Goal: Book appointment/travel/reservation

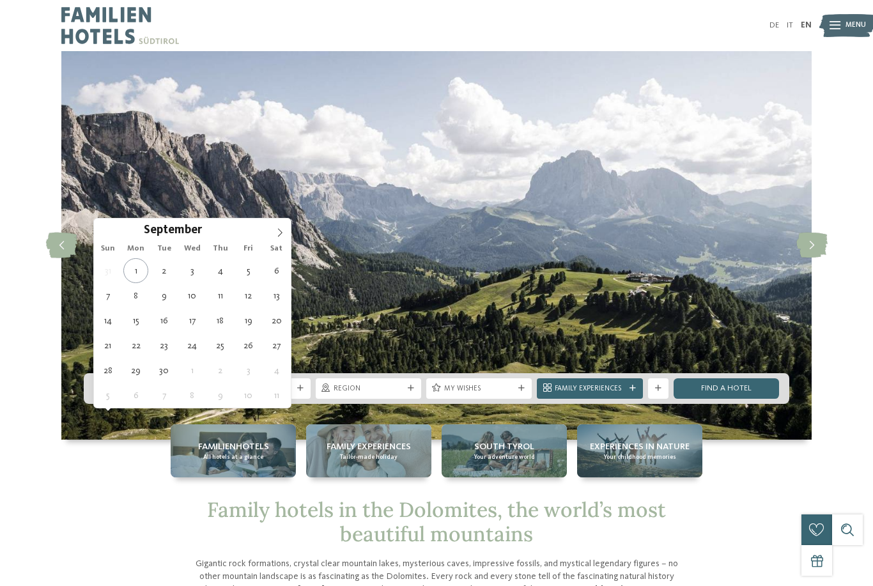
click at [137, 394] on span "Arrival" at bounding box center [147, 389] width 70 height 10
click at [275, 233] on icon at bounding box center [279, 232] width 9 height 9
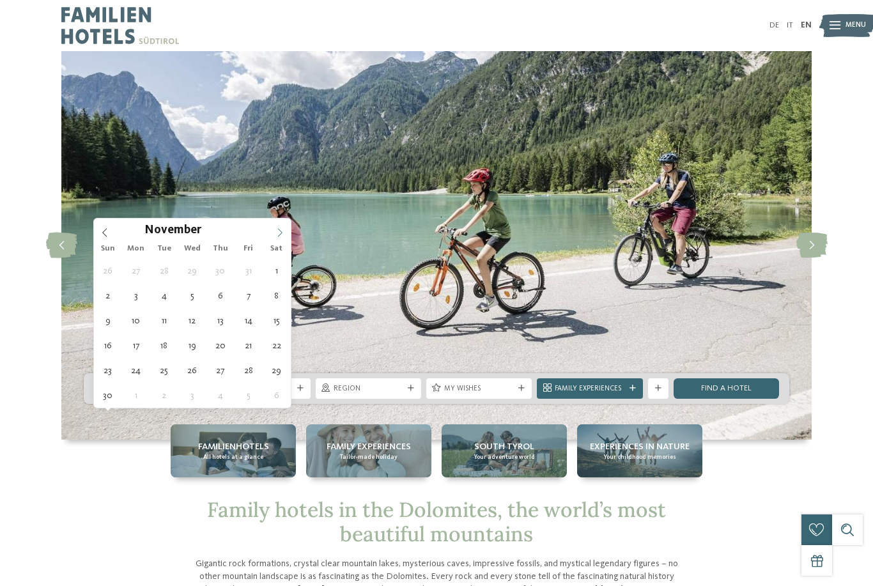
click at [275, 233] on icon at bounding box center [279, 232] width 9 height 9
type input "****"
click at [275, 233] on icon at bounding box center [279, 232] width 9 height 9
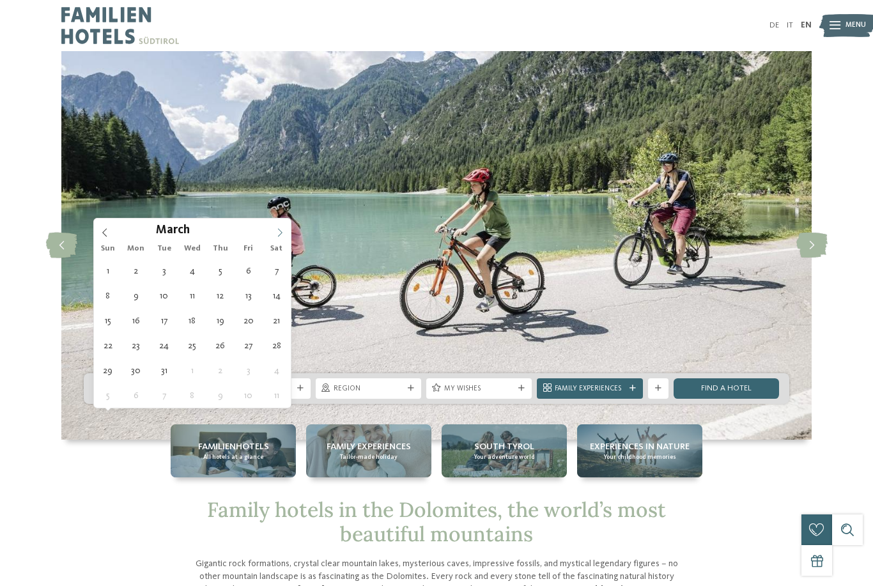
click at [281, 235] on icon at bounding box center [279, 232] width 9 height 9
type div "03.04.2026"
type input "****"
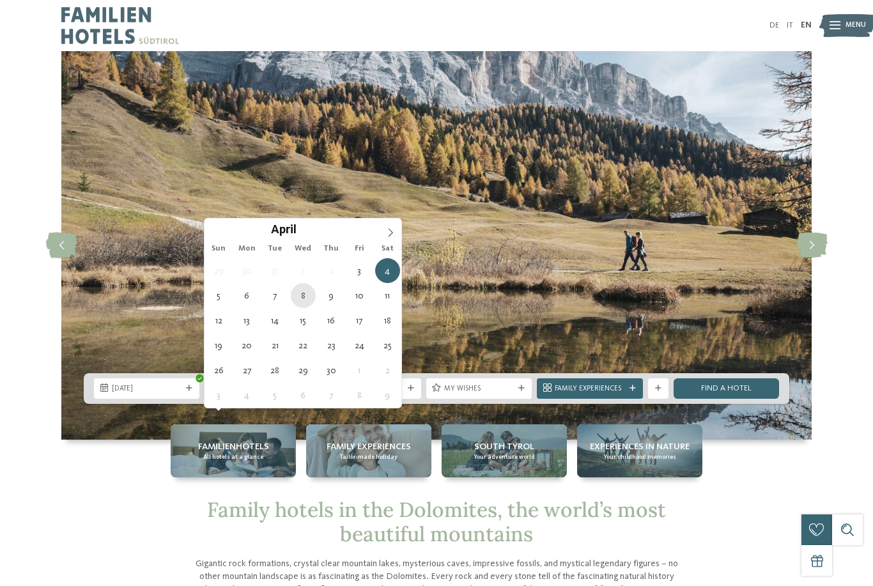
type div "08.04.2026"
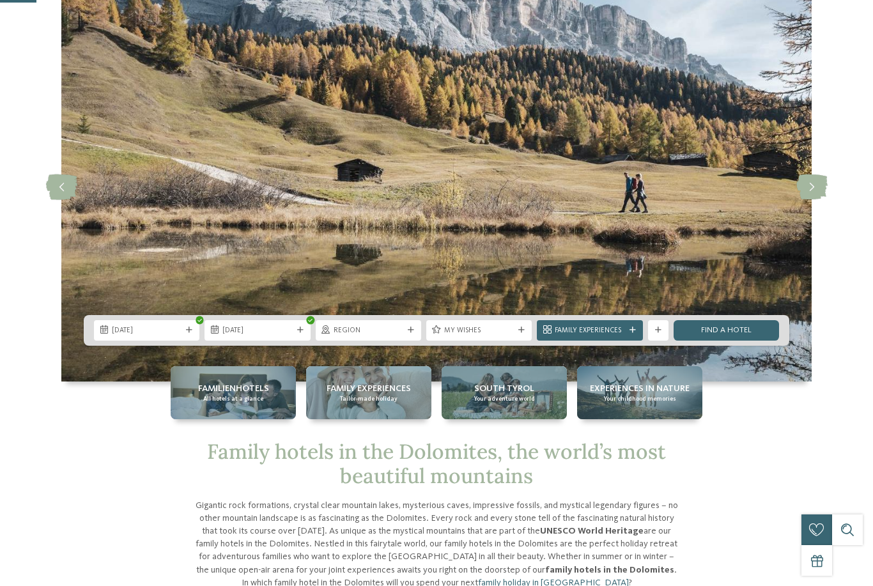
scroll to position [131, 0]
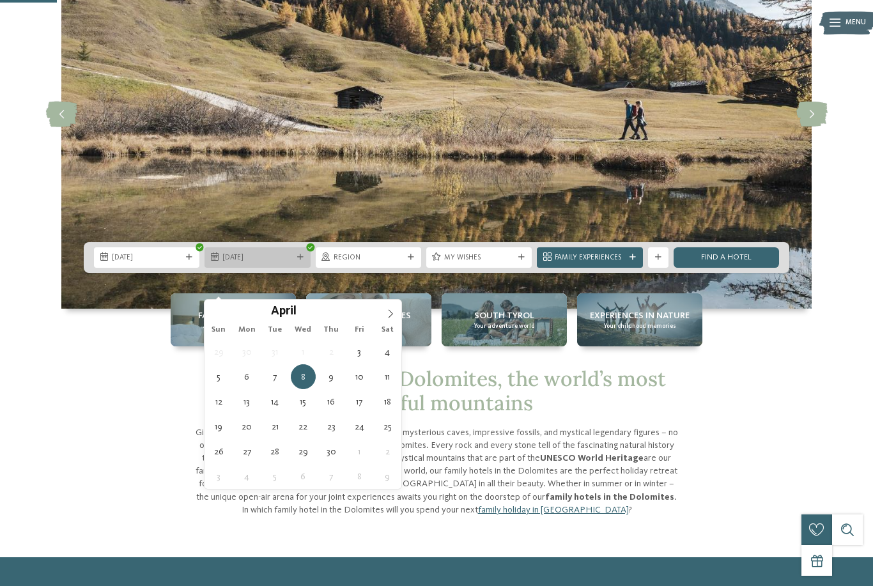
click at [294, 263] on div "08.04.2026" at bounding box center [257, 257] width 75 height 11
click at [293, 263] on div "08.04.2026" at bounding box center [257, 257] width 75 height 11
click at [357, 263] on span "Region" at bounding box center [369, 258] width 70 height 10
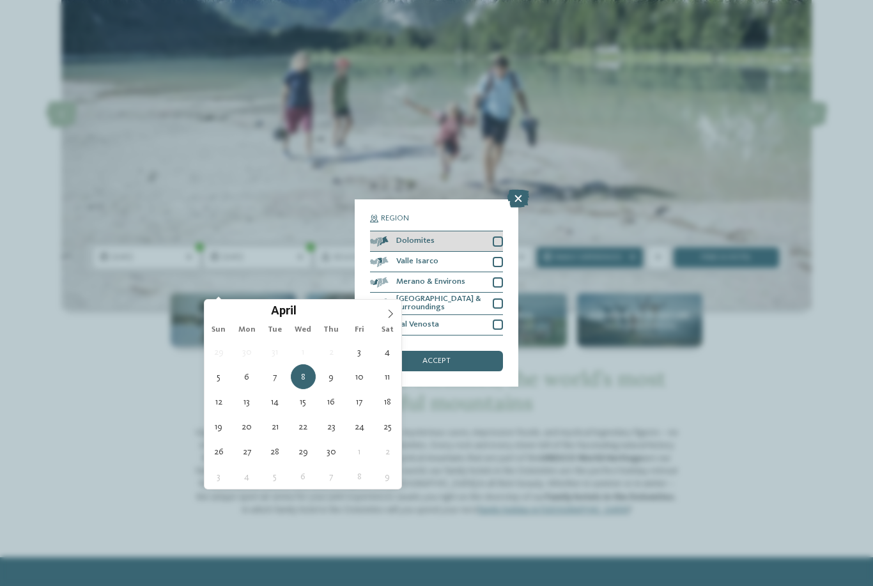
click at [496, 236] on div at bounding box center [498, 241] width 10 height 10
click at [498, 298] on div at bounding box center [498, 303] width 10 height 10
click at [481, 351] on div "accept" at bounding box center [436, 361] width 133 height 20
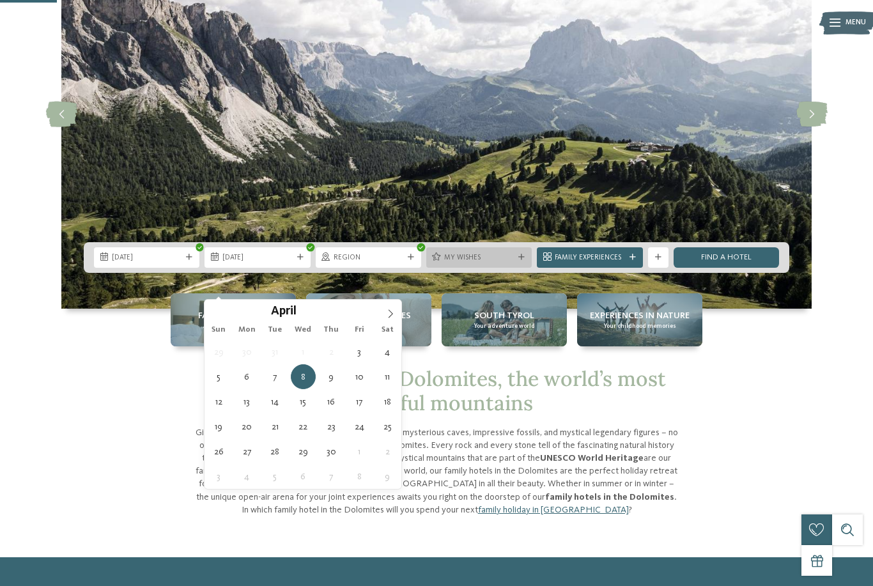
click at [486, 263] on span "My wishes" at bounding box center [479, 258] width 70 height 10
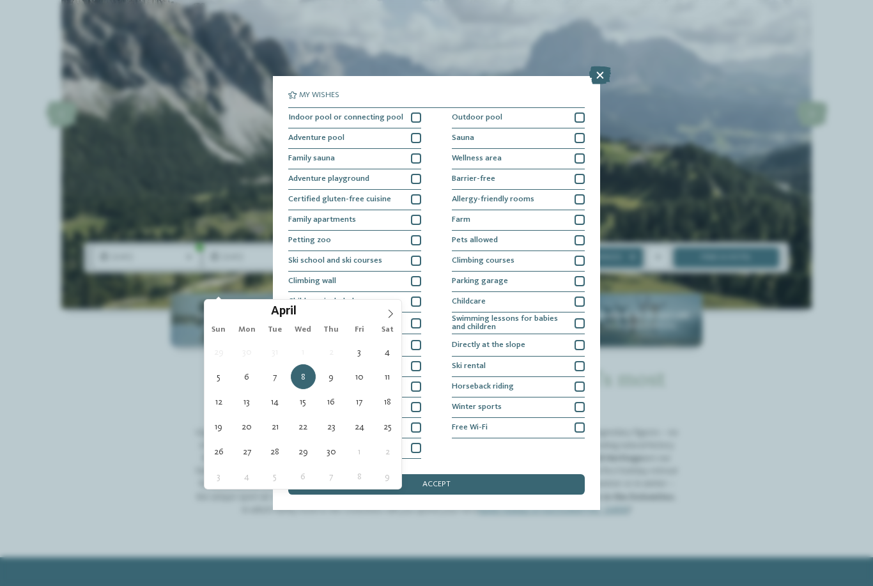
click at [603, 66] on icon at bounding box center [600, 75] width 22 height 18
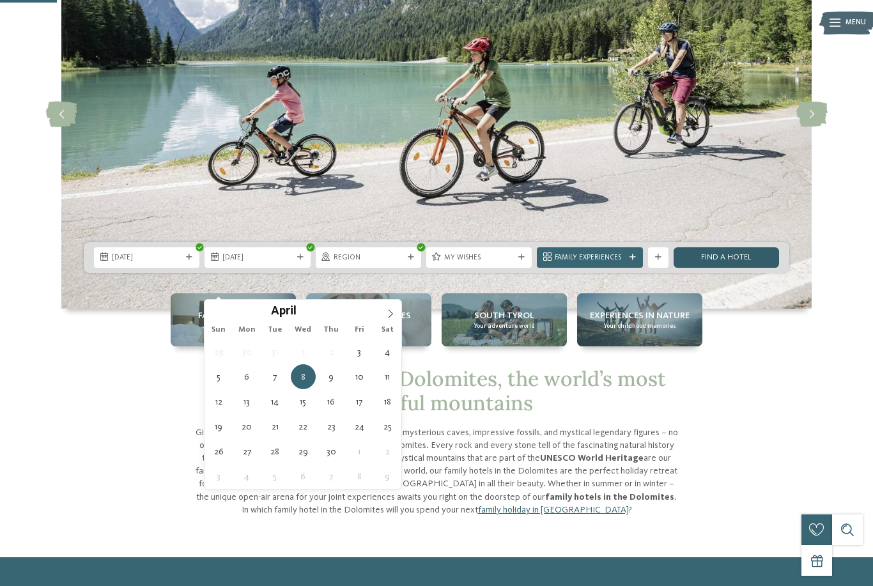
click at [709, 268] on link "Find a hotel" at bounding box center [725, 257] width 105 height 20
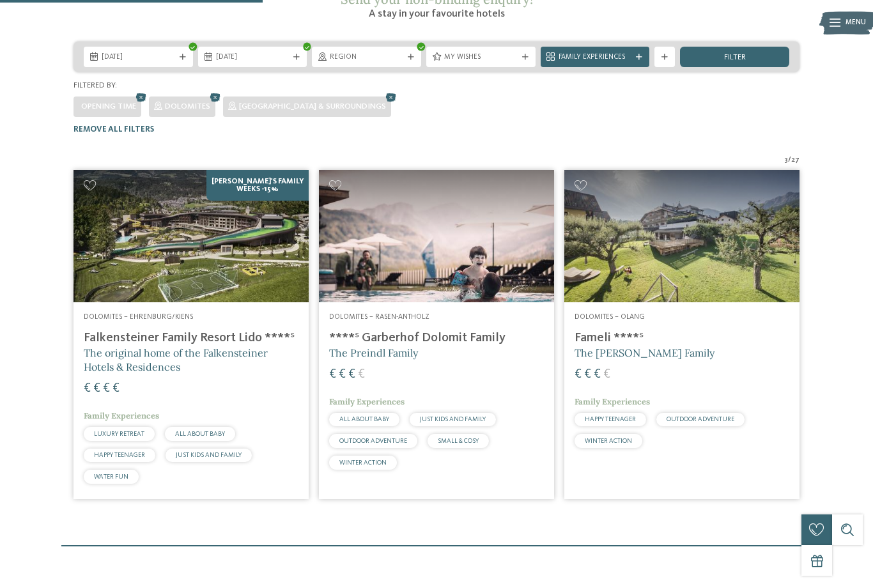
scroll to position [215, 0]
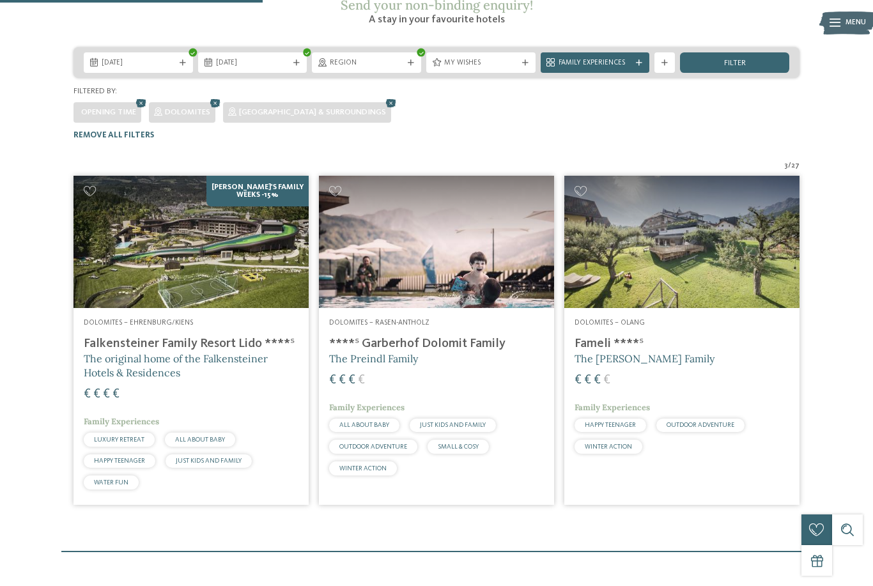
click at [174, 245] on img at bounding box center [190, 242] width 235 height 132
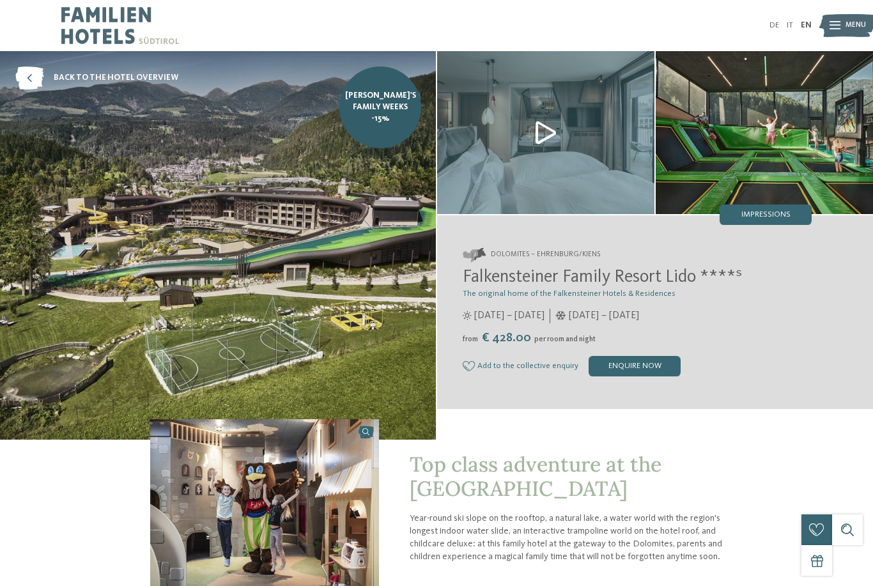
click at [409, 279] on img at bounding box center [218, 245] width 436 height 389
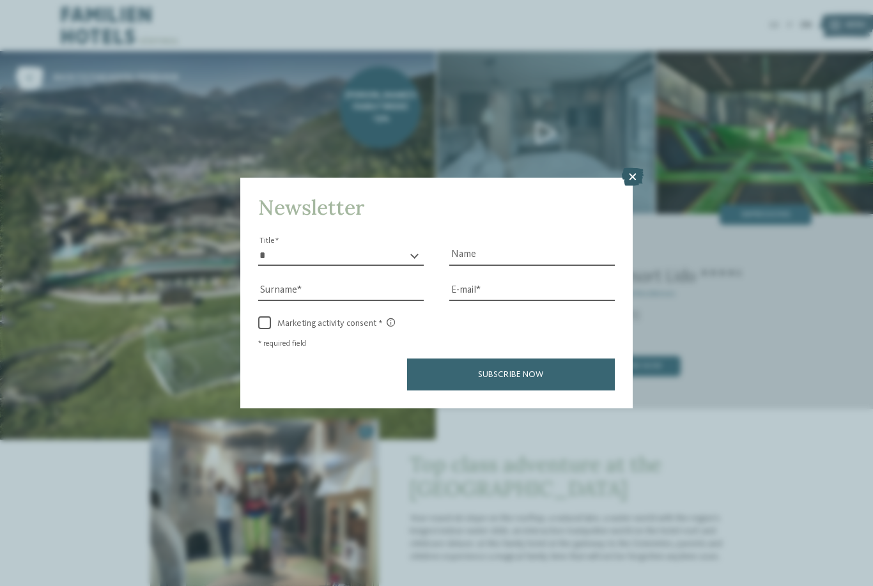
click at [631, 168] on icon at bounding box center [633, 177] width 22 height 18
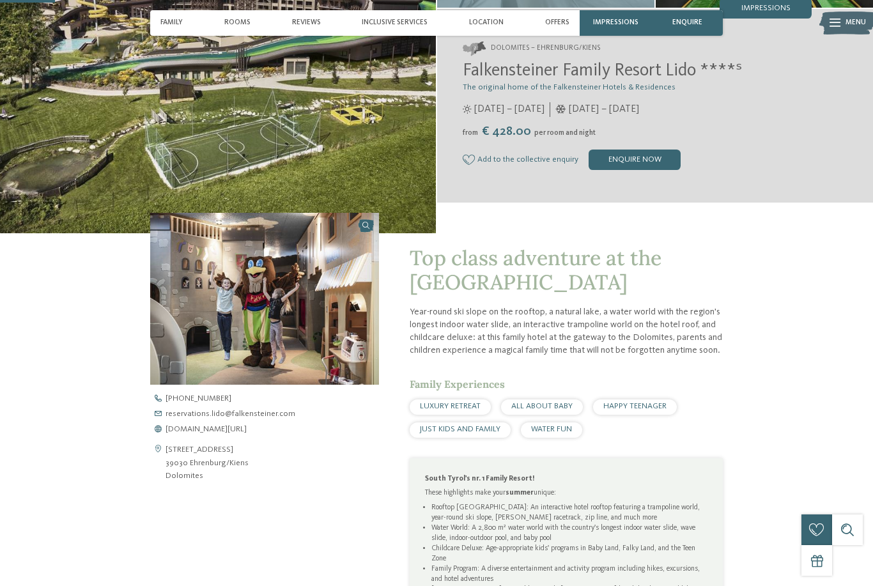
scroll to position [219, 0]
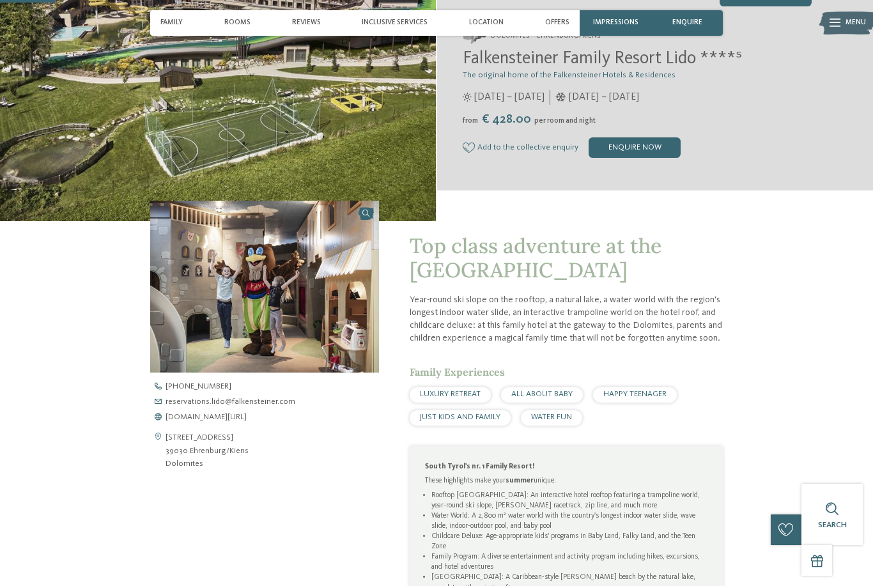
drag, startPoint x: 215, startPoint y: 490, endPoint x: 160, endPoint y: 459, distance: 63.2
click at [160, 459] on div "[STREET_ADDRESS] 39030 [GEOGRAPHIC_DATA]/[GEOGRAPHIC_DATA] Dolomites [PHONE_NUM…" at bounding box center [264, 427] width 229 height 88
click at [158, 466] on icon at bounding box center [157, 450] width 15 height 39
click at [175, 466] on address "[STREET_ADDRESS] 39030 [GEOGRAPHIC_DATA]/[GEOGRAPHIC_DATA] Dolomites" at bounding box center [206, 450] width 83 height 39
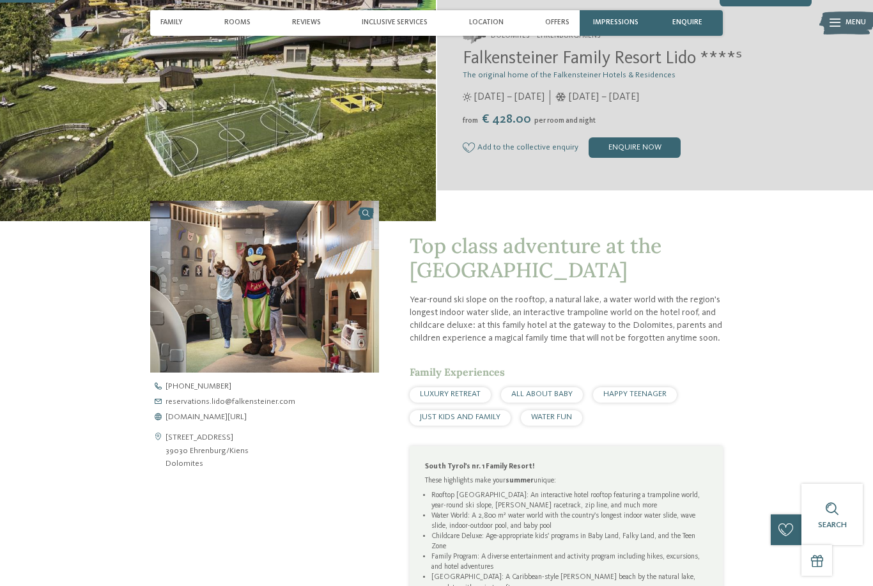
click at [175, 466] on address "[STREET_ADDRESS] 39030 [GEOGRAPHIC_DATA]/[GEOGRAPHIC_DATA] Dolomites" at bounding box center [206, 450] width 83 height 39
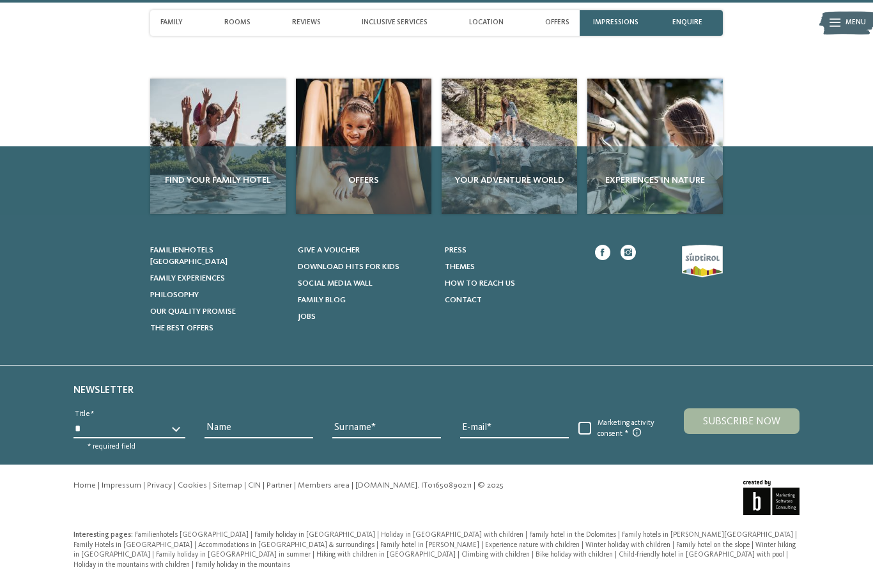
scroll to position [3557, 0]
drag, startPoint x: 307, startPoint y: 8, endPoint x: -1, endPoint y: -3558, distance: 3578.8
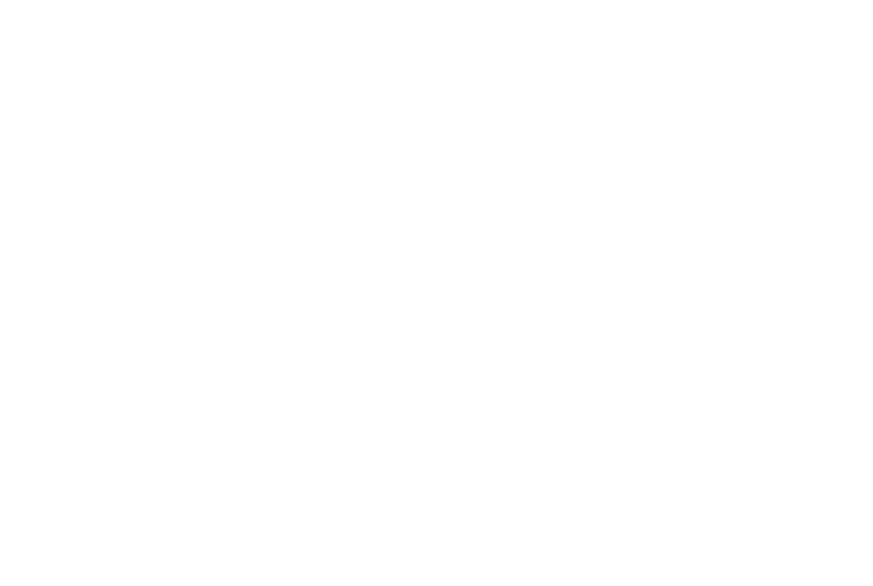
scroll to position [0, 0]
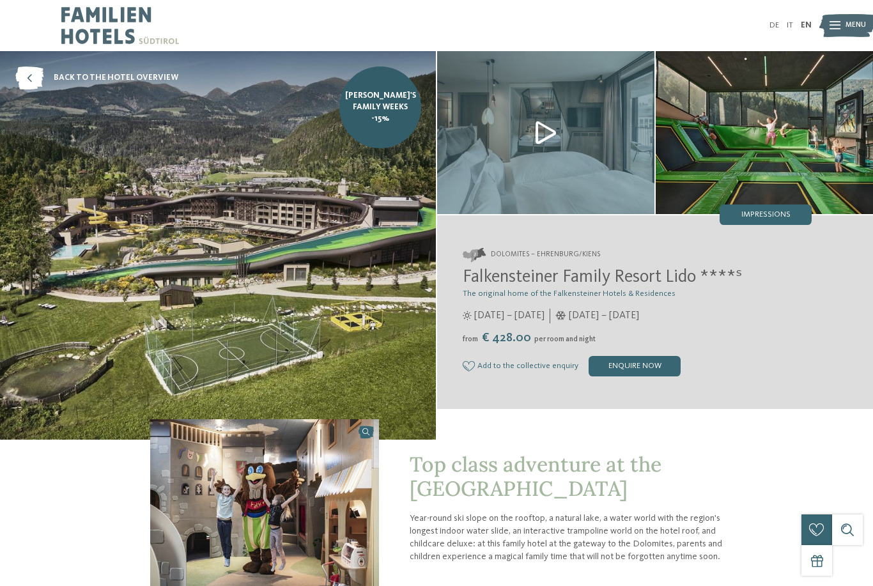
click at [856, 29] on span "Menu" at bounding box center [855, 25] width 20 height 10
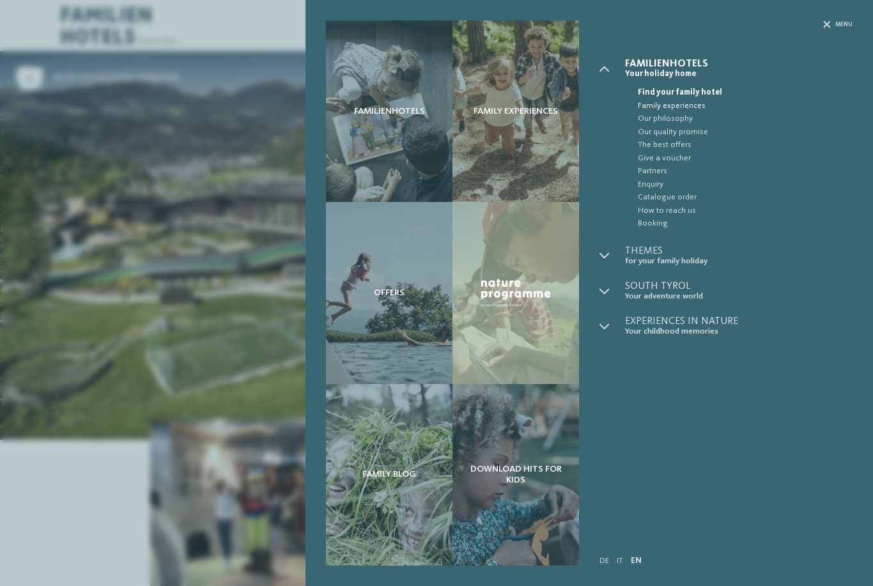
click at [680, 104] on span "Family experiences" at bounding box center [745, 106] width 215 height 13
